Goal: Find specific page/section: Find specific page/section

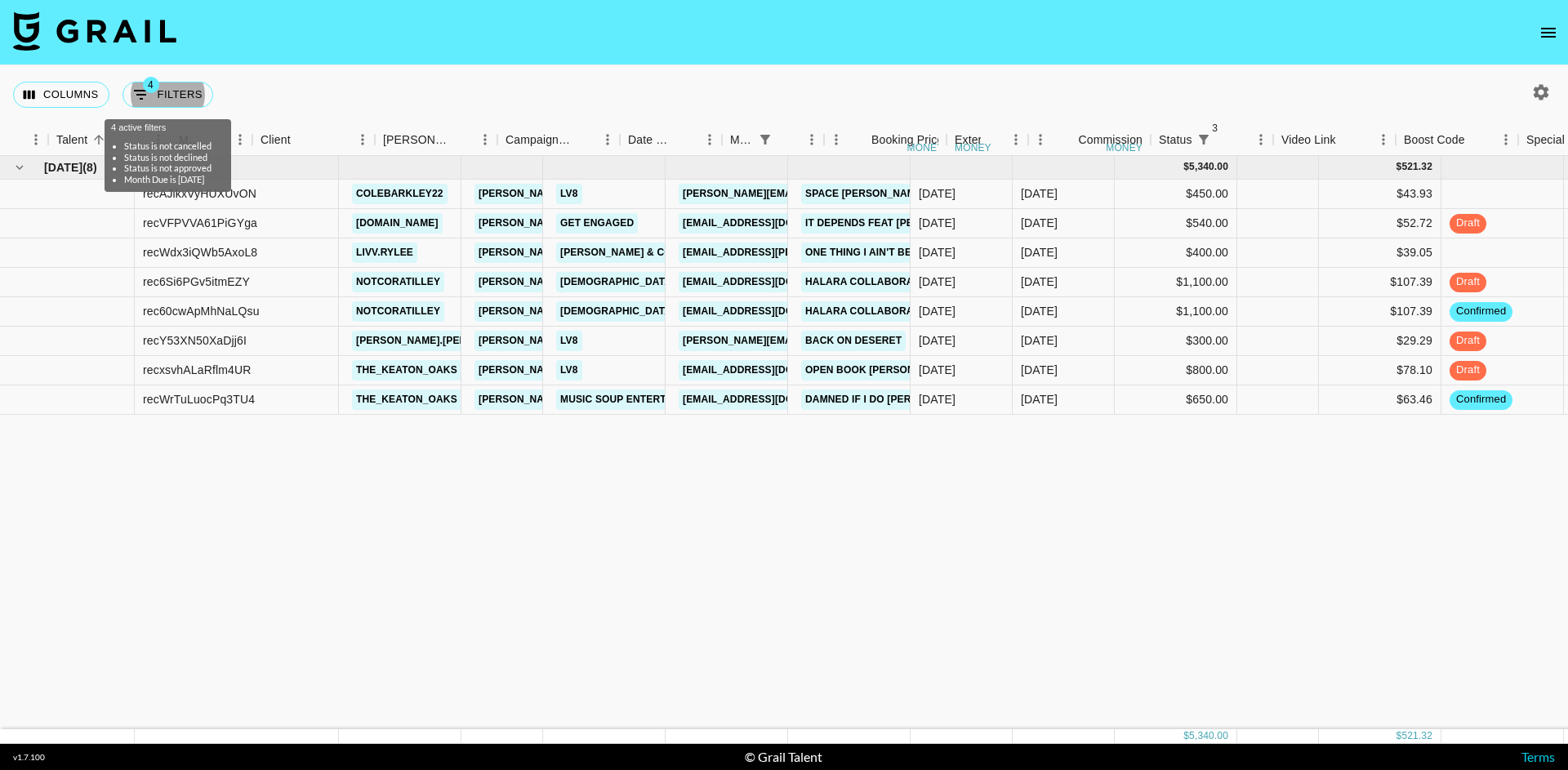
scroll to position [0, 291]
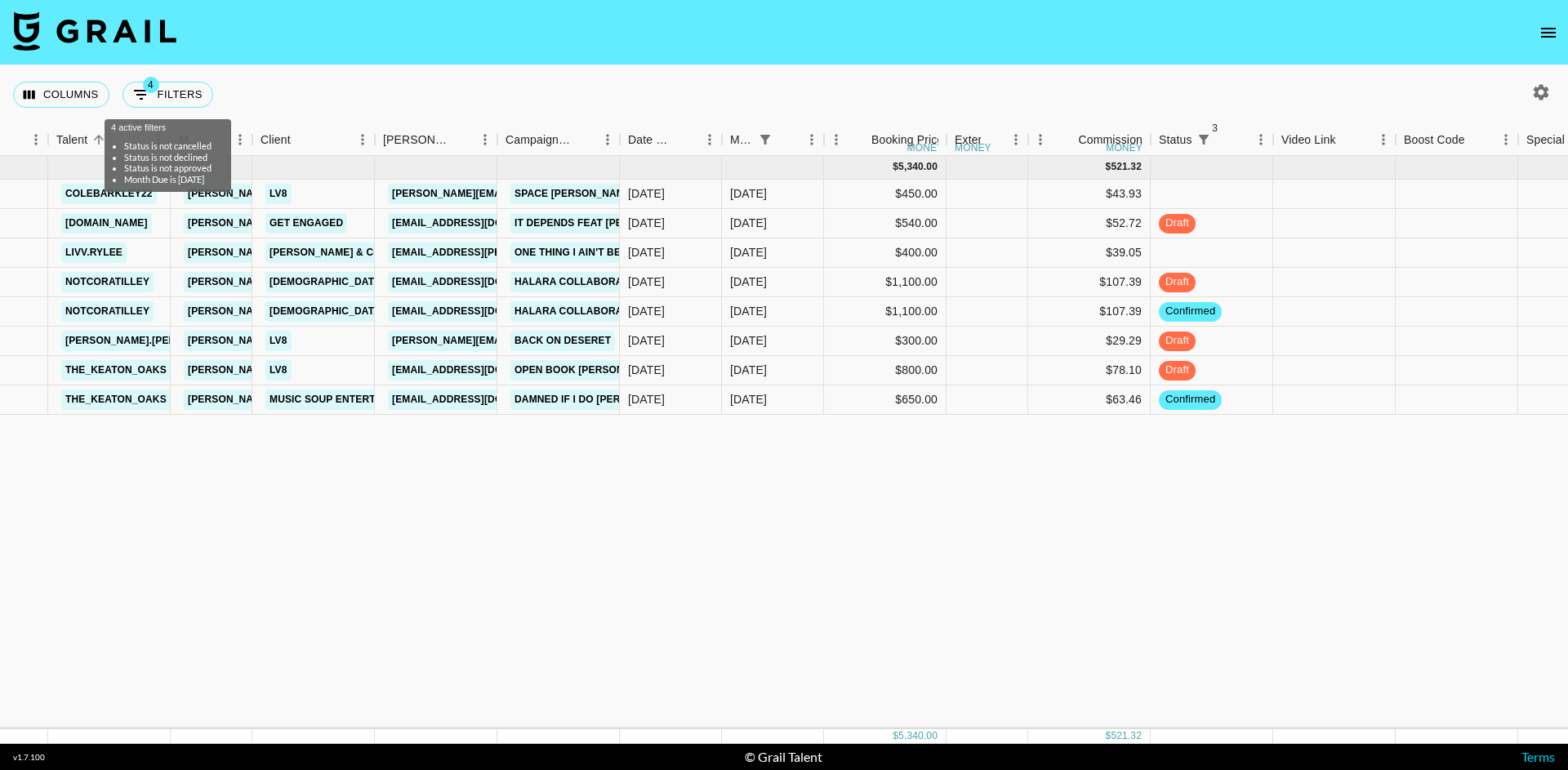
click at [1533, 22] on nav at bounding box center [784, 33] width 1568 height 65
click at [1555, 39] on icon "open drawer" at bounding box center [1548, 33] width 19 height 19
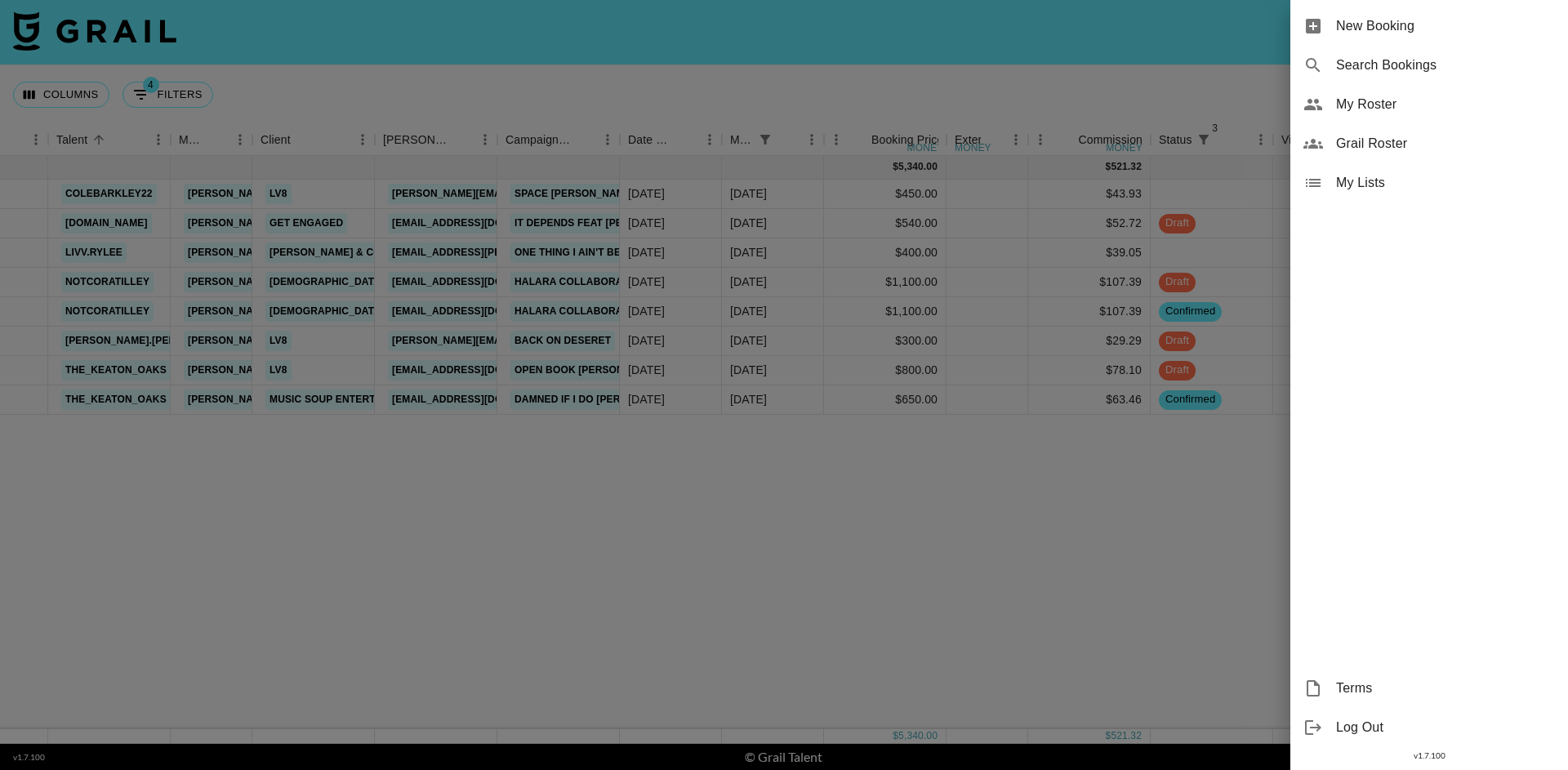
click at [1392, 153] on div "Grail Roster" at bounding box center [1428, 143] width 277 height 39
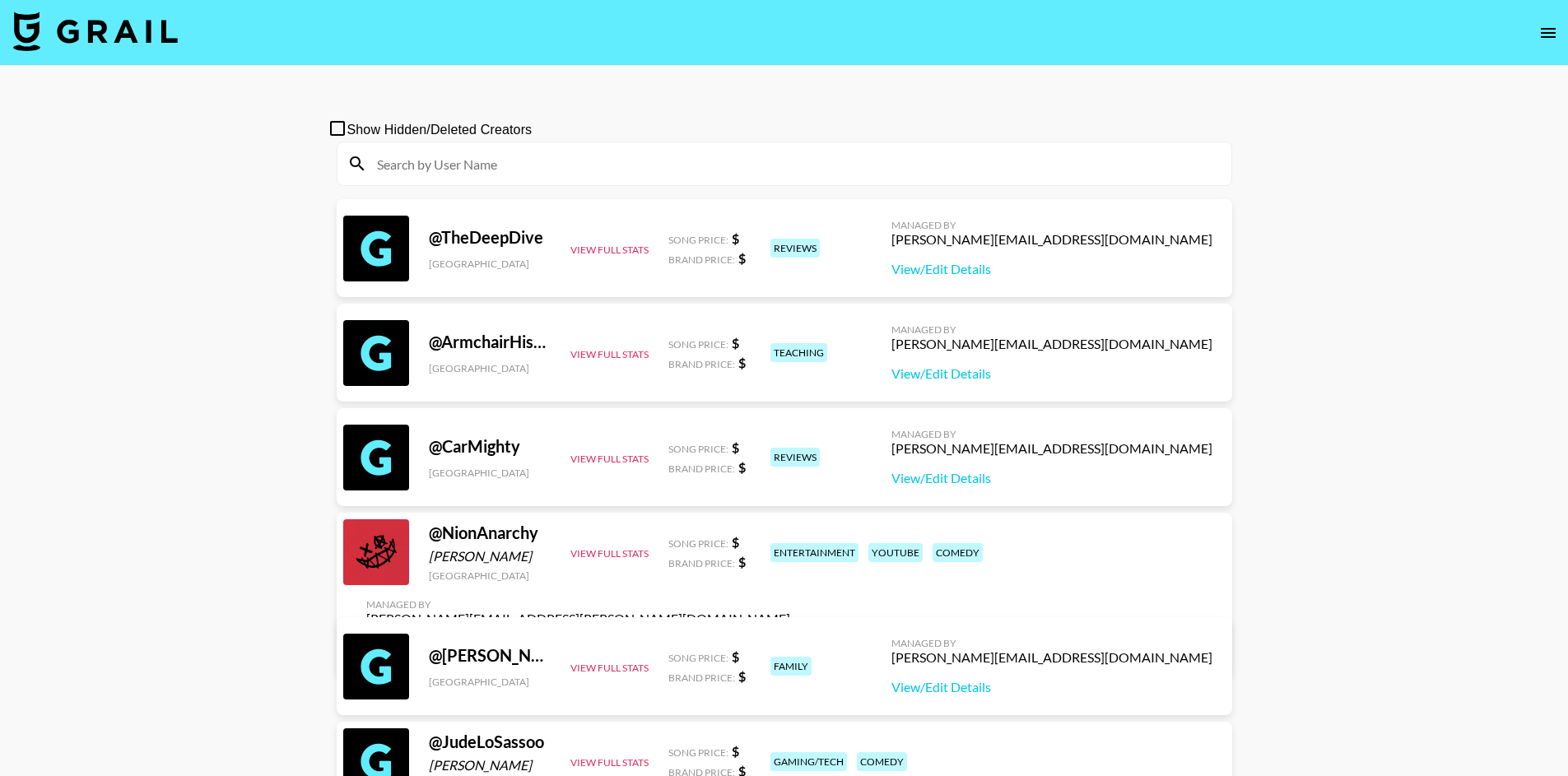
click at [516, 137] on span "Show Hidden/Deleted Creators" at bounding box center [440, 129] width 186 height 19
click at [516, 137] on input "Show Hidden/Deleted Creators" at bounding box center [784, 388] width 1568 height 776
click at [508, 175] on input at bounding box center [795, 163] width 855 height 26
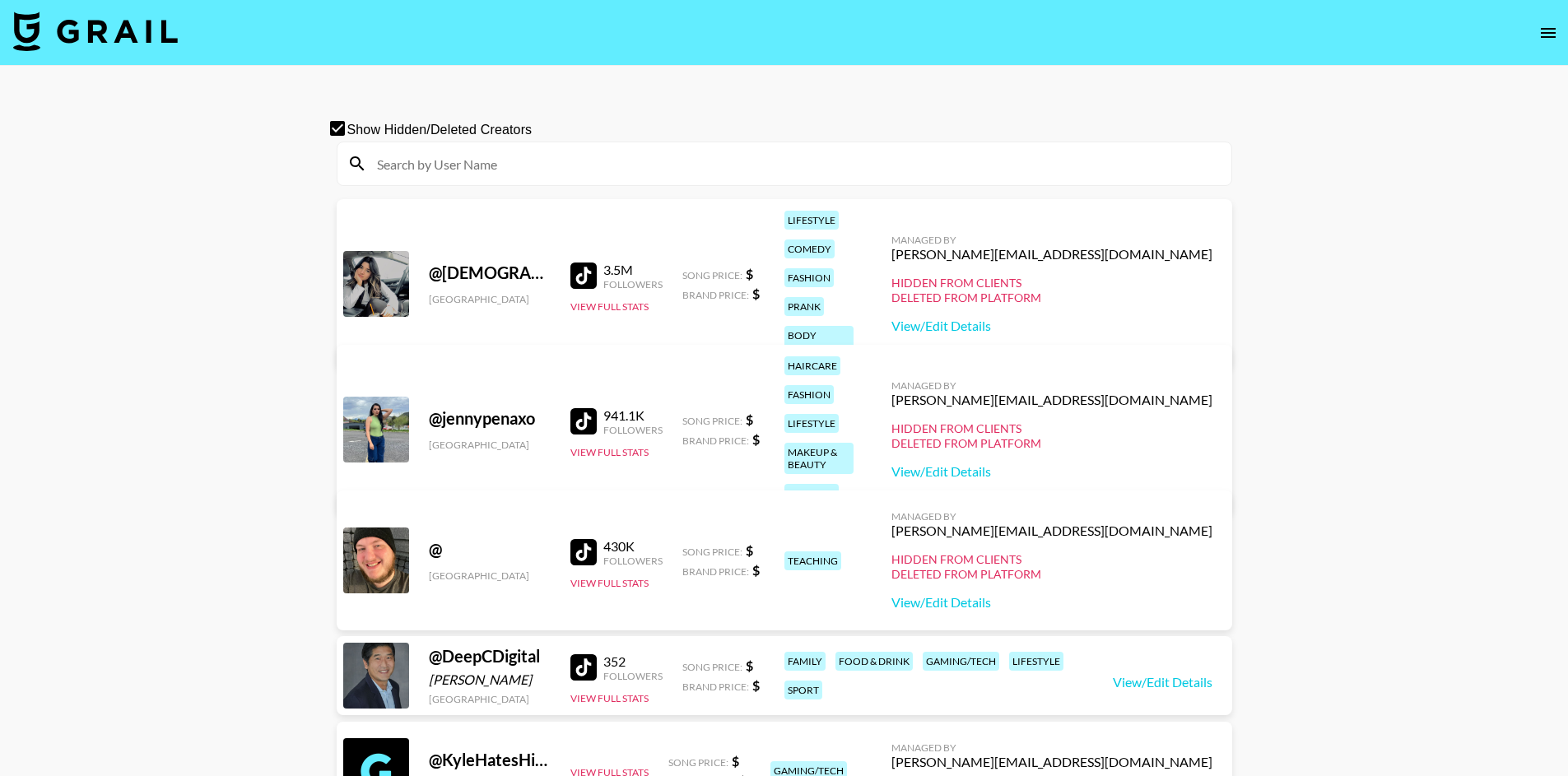
click at [472, 133] on span "Show Hidden/Deleted Creators" at bounding box center [440, 129] width 186 height 19
click at [472, 133] on input "Show Hidden/Deleted Creators" at bounding box center [784, 388] width 1568 height 776
checkbox input "false"
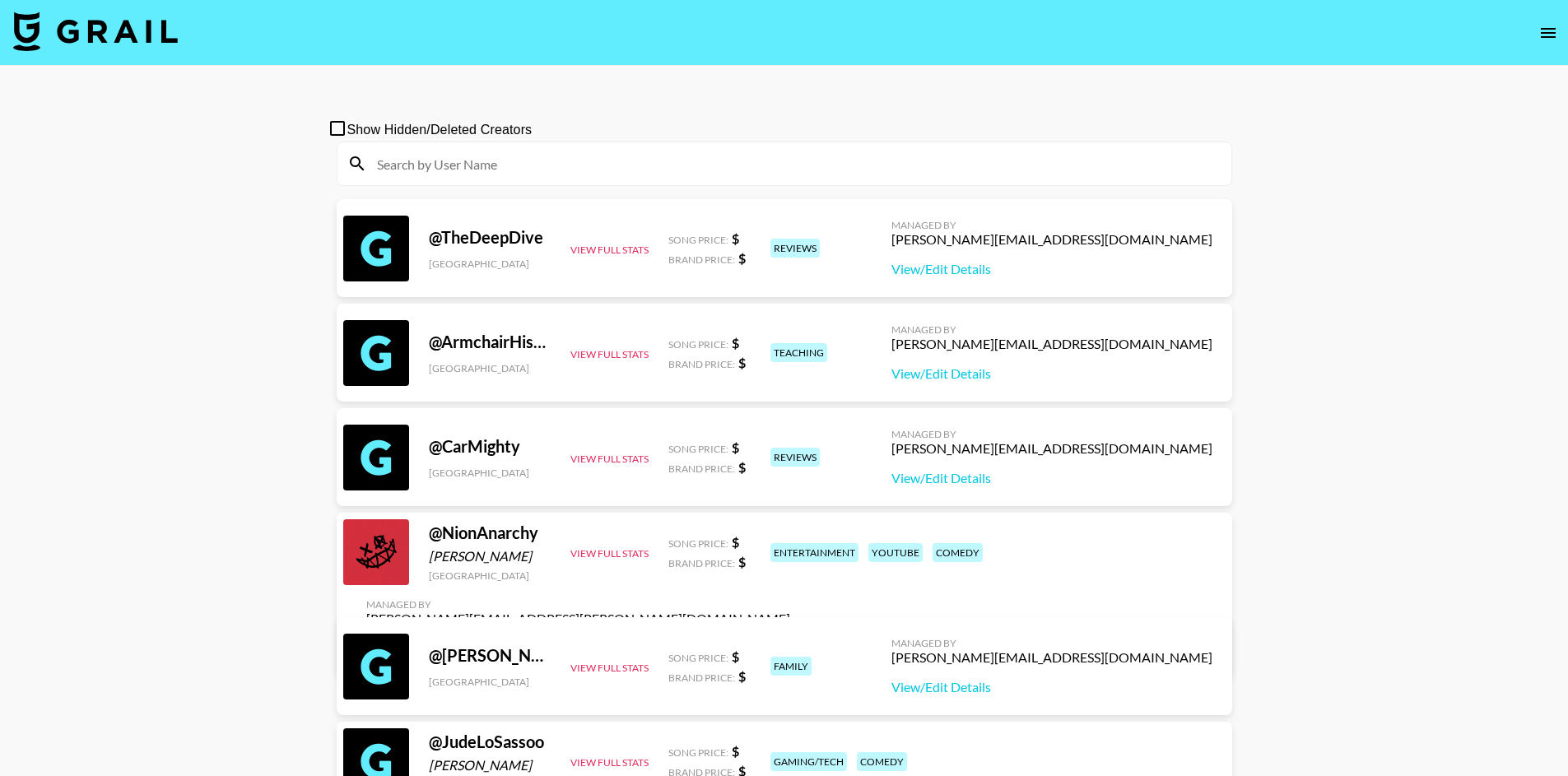
click at [472, 169] on input at bounding box center [795, 163] width 855 height 26
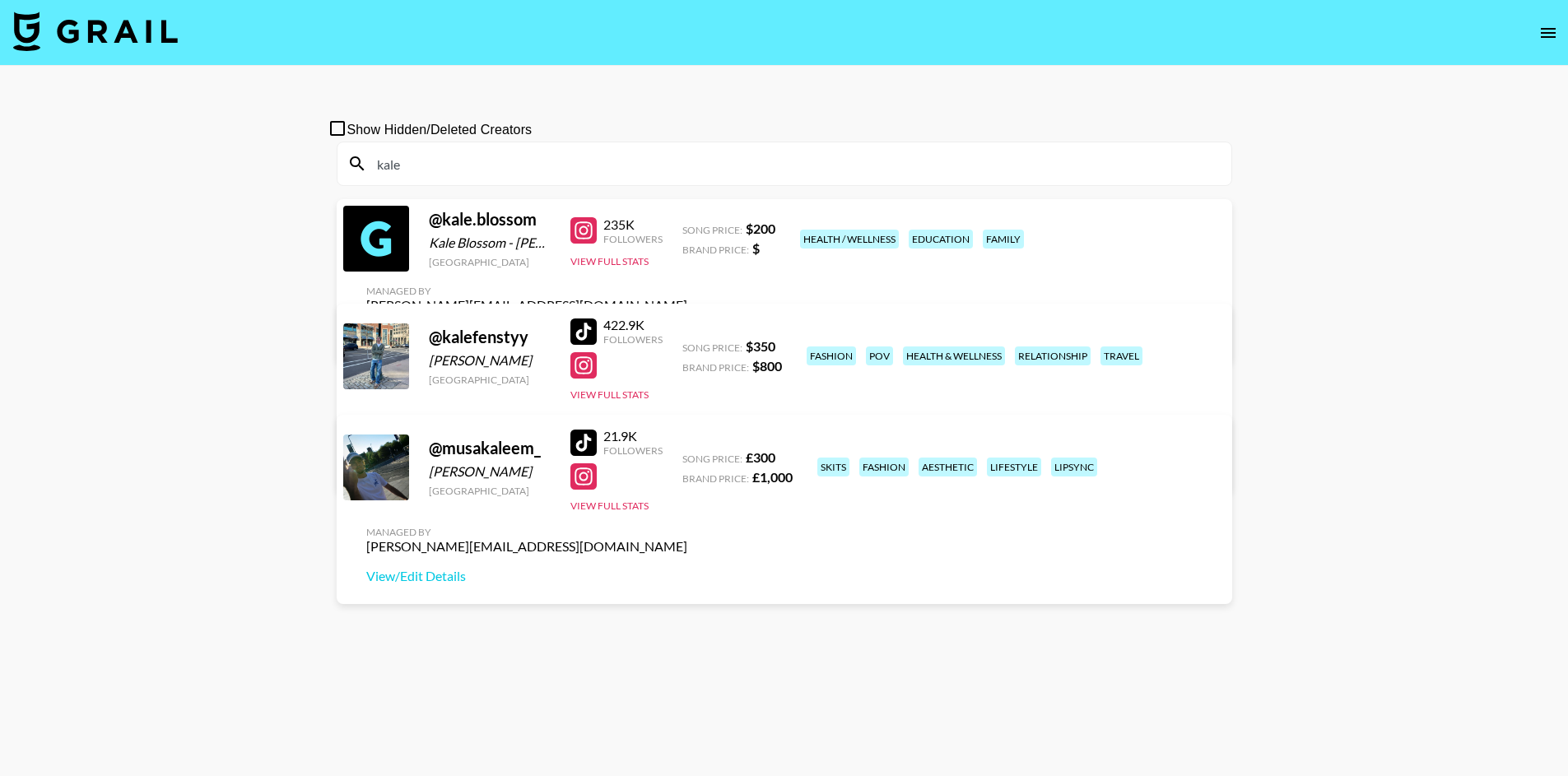
type input "kale"
click at [108, 23] on img at bounding box center [96, 31] width 164 height 40
